Goal: Transaction & Acquisition: Obtain resource

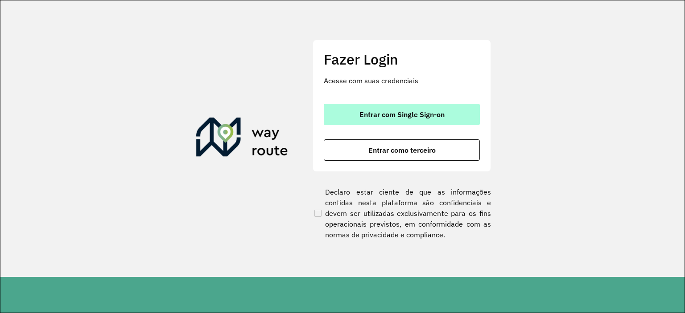
click at [379, 114] on span "Entrar com Single Sign-on" at bounding box center [401, 114] width 85 height 7
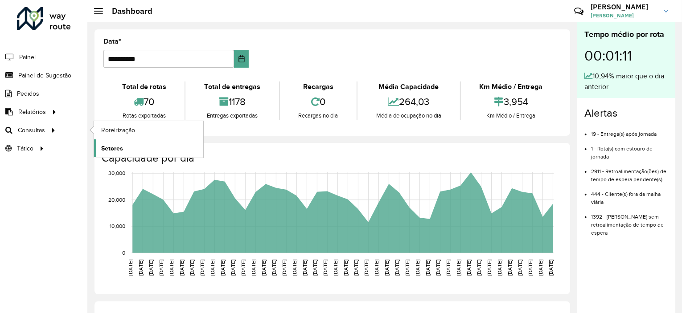
click at [138, 140] on link "Setores" at bounding box center [148, 149] width 109 height 18
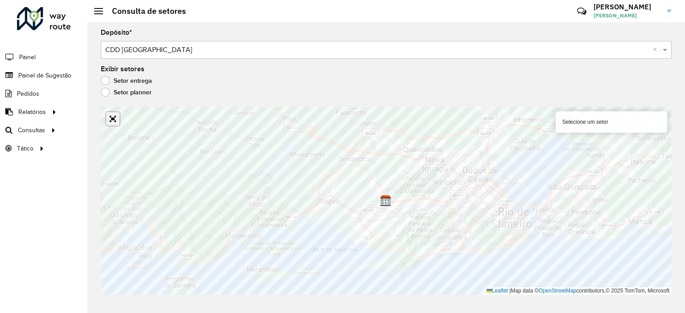
click at [114, 114] on link "Abrir mapa em tela cheia" at bounding box center [112, 118] width 13 height 13
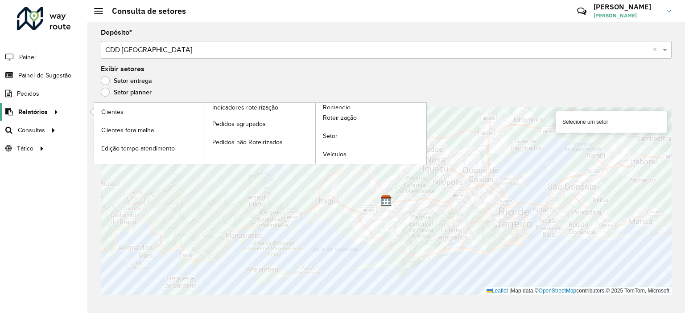
click at [45, 109] on span "Relatórios" at bounding box center [32, 111] width 29 height 9
click at [116, 112] on span "Clientes" at bounding box center [113, 111] width 24 height 9
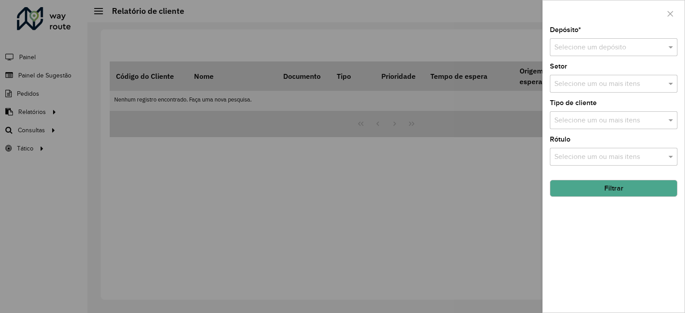
click at [585, 48] on input "text" at bounding box center [604, 47] width 101 height 11
click at [578, 78] on div "CDD Rio de Janeiro" at bounding box center [613, 73] width 127 height 15
click at [609, 185] on button "Filtrar" at bounding box center [613, 188] width 127 height 17
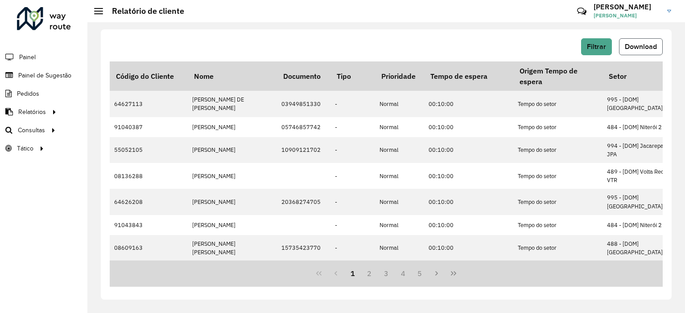
click at [652, 49] on span "Download" at bounding box center [640, 47] width 32 height 8
